Goal: Information Seeking & Learning: Learn about a topic

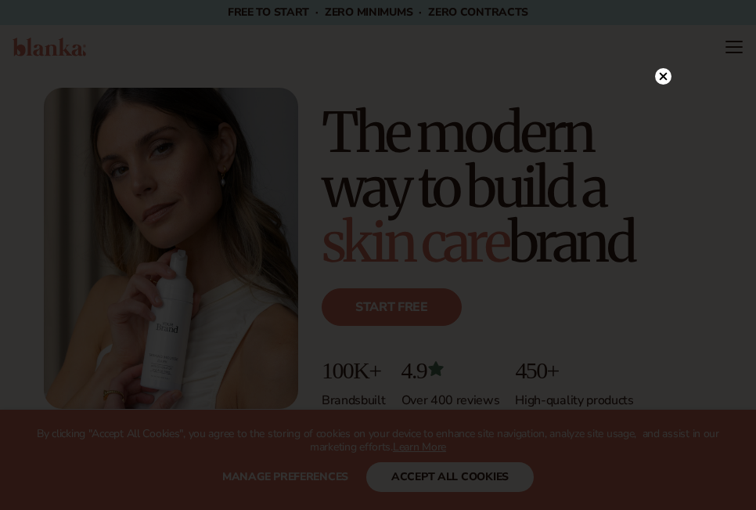
click at [666, 77] on circle at bounding box center [663, 76] width 16 height 16
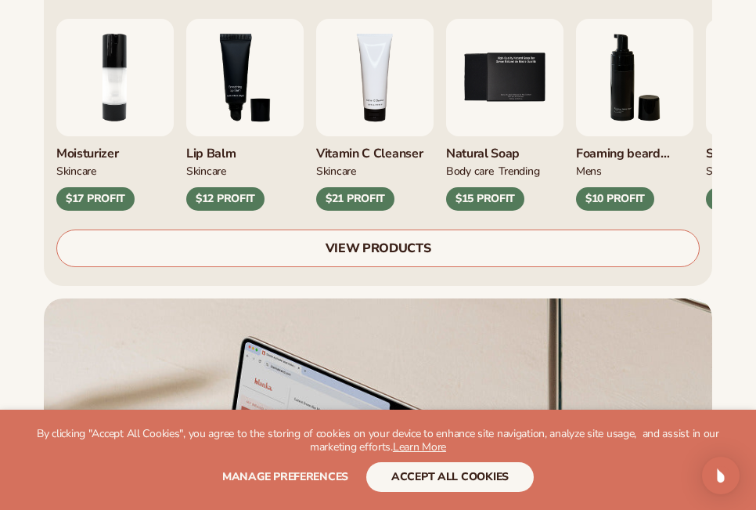
scroll to position [548, 0]
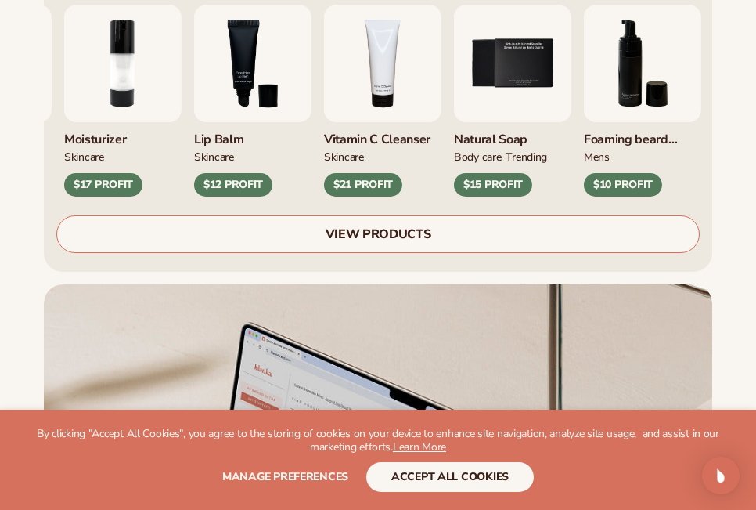
click at [354, 173] on div "$21 PROFIT" at bounding box center [363, 184] width 78 height 23
click at [383, 92] on img "4 / 9" at bounding box center [382, 63] width 117 height 117
click at [384, 123] on div "Vitamin C Cleanser" at bounding box center [382, 135] width 117 height 26
click at [369, 173] on div "$21 PROFIT" at bounding box center [363, 184] width 78 height 23
click at [469, 459] on div "WE USE COOKIES By clicking "Accept All Cookies", you agree to the storing of co…" at bounding box center [377, 459] width 693 height 64
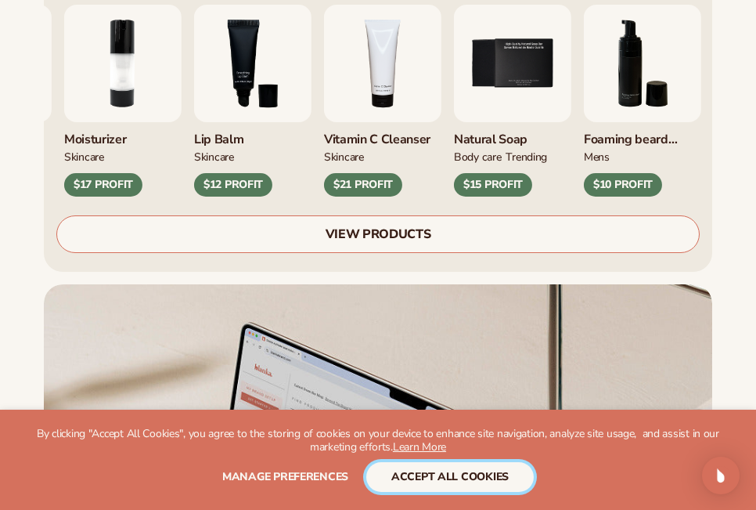
click at [463, 469] on button "accept all cookies" at bounding box center [449, 477] width 167 height 30
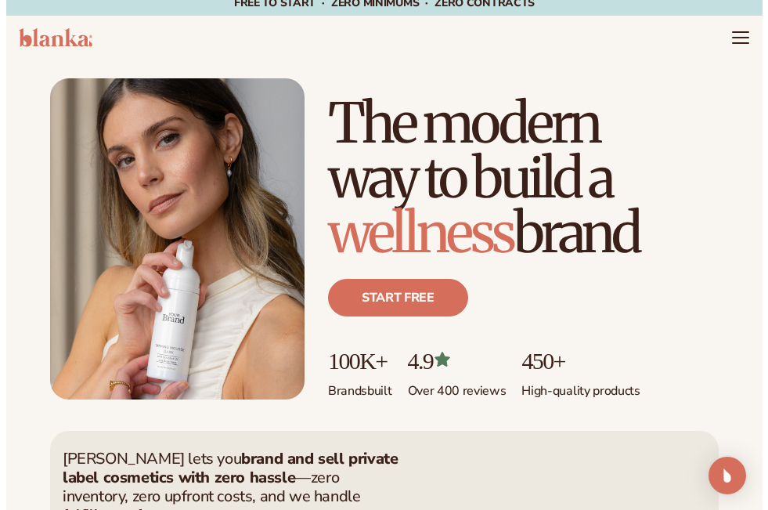
scroll to position [0, 0]
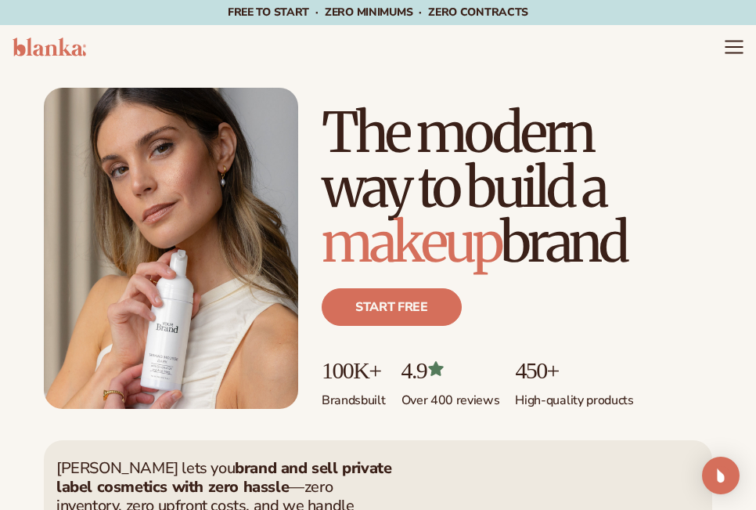
click at [726, 44] on icon "Menu" at bounding box center [734, 47] width 20 height 20
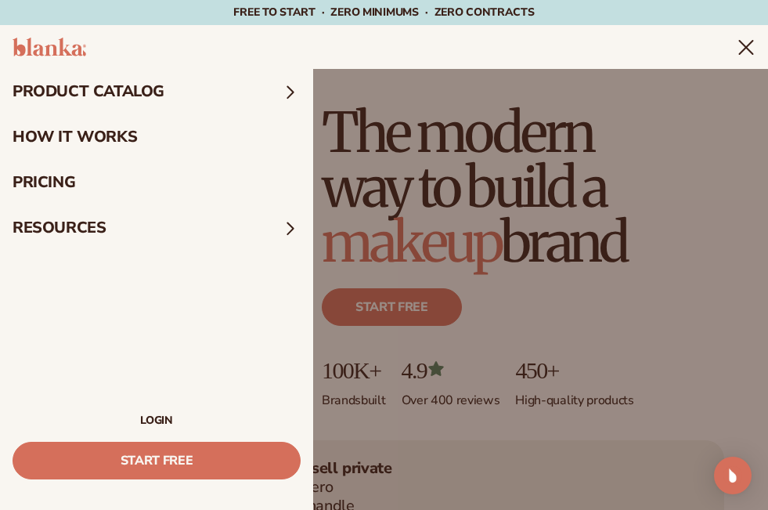
click at [50, 189] on link "pricing" at bounding box center [156, 182] width 313 height 45
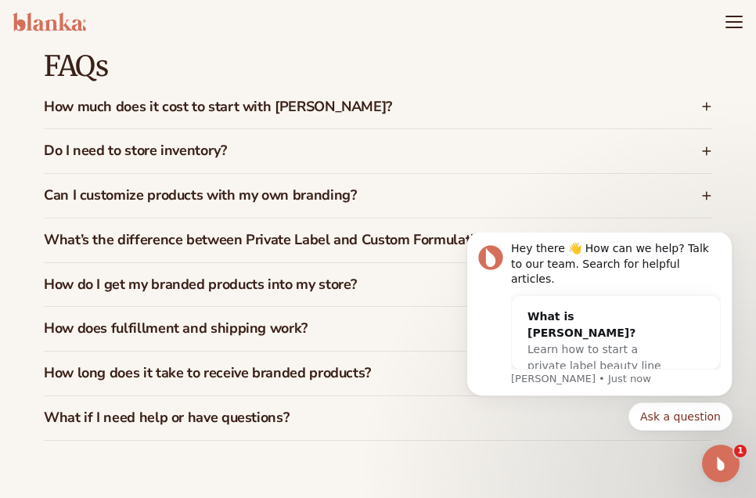
scroll to position [2846, 0]
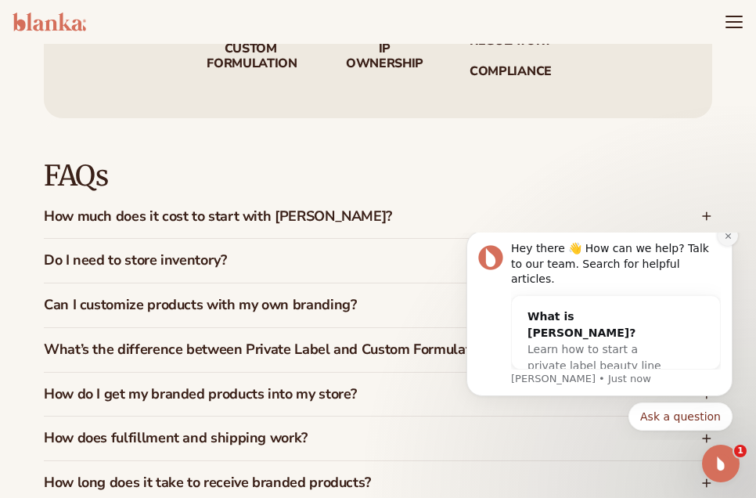
click at [724, 240] on icon "Dismiss notification" at bounding box center [728, 236] width 9 height 9
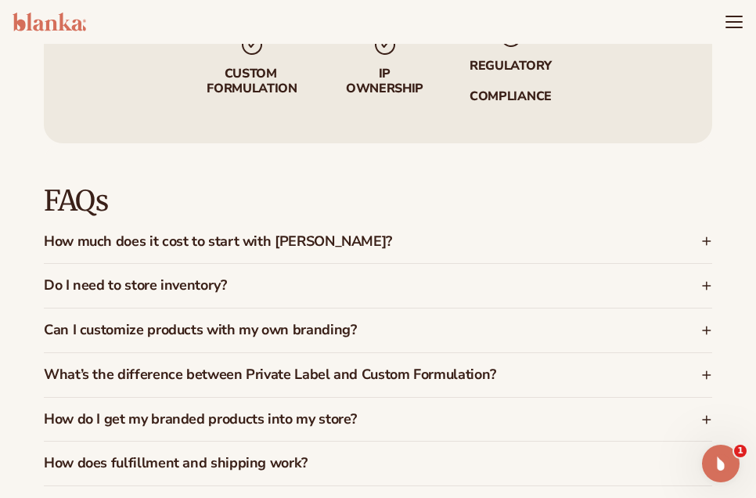
scroll to position [2454, 0]
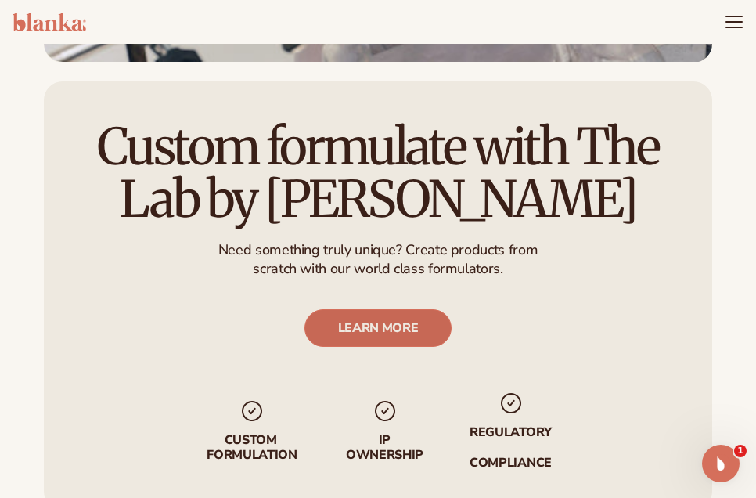
click at [412, 309] on link "LEARN MORE" at bounding box center [378, 328] width 148 height 38
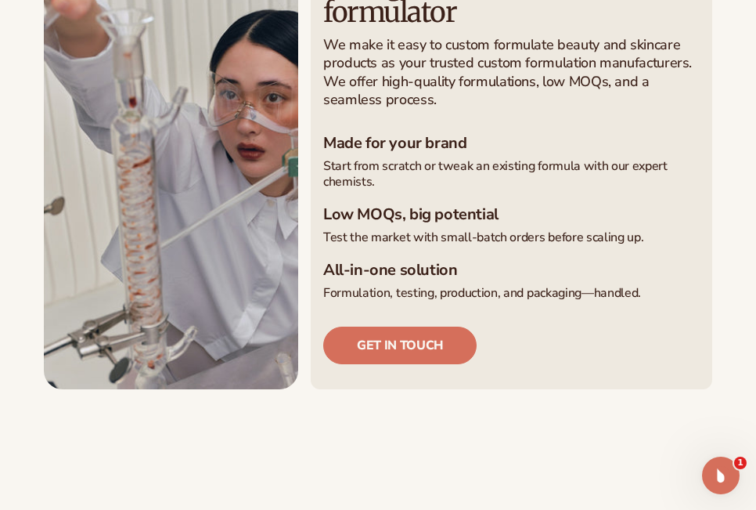
scroll to position [470, 0]
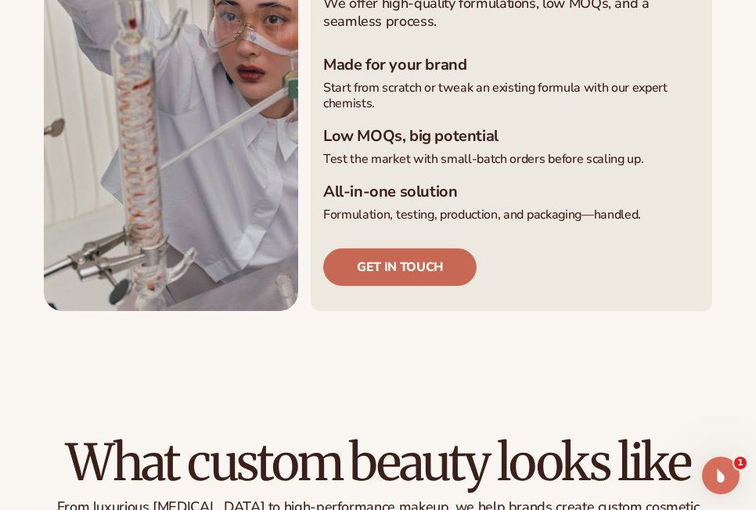
click at [404, 267] on link "Get in touch" at bounding box center [399, 267] width 153 height 38
